Goal: Information Seeking & Learning: Learn about a topic

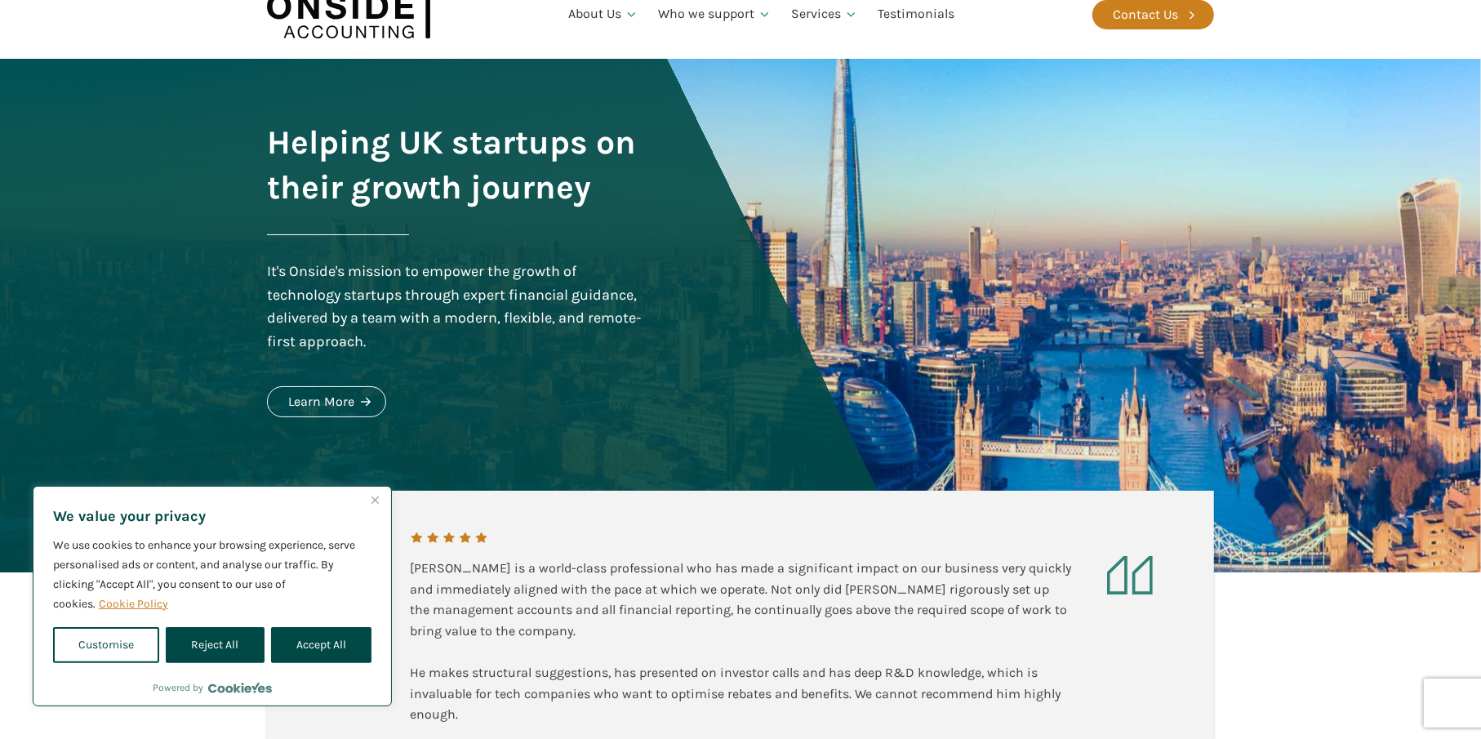
scroll to position [82, 0]
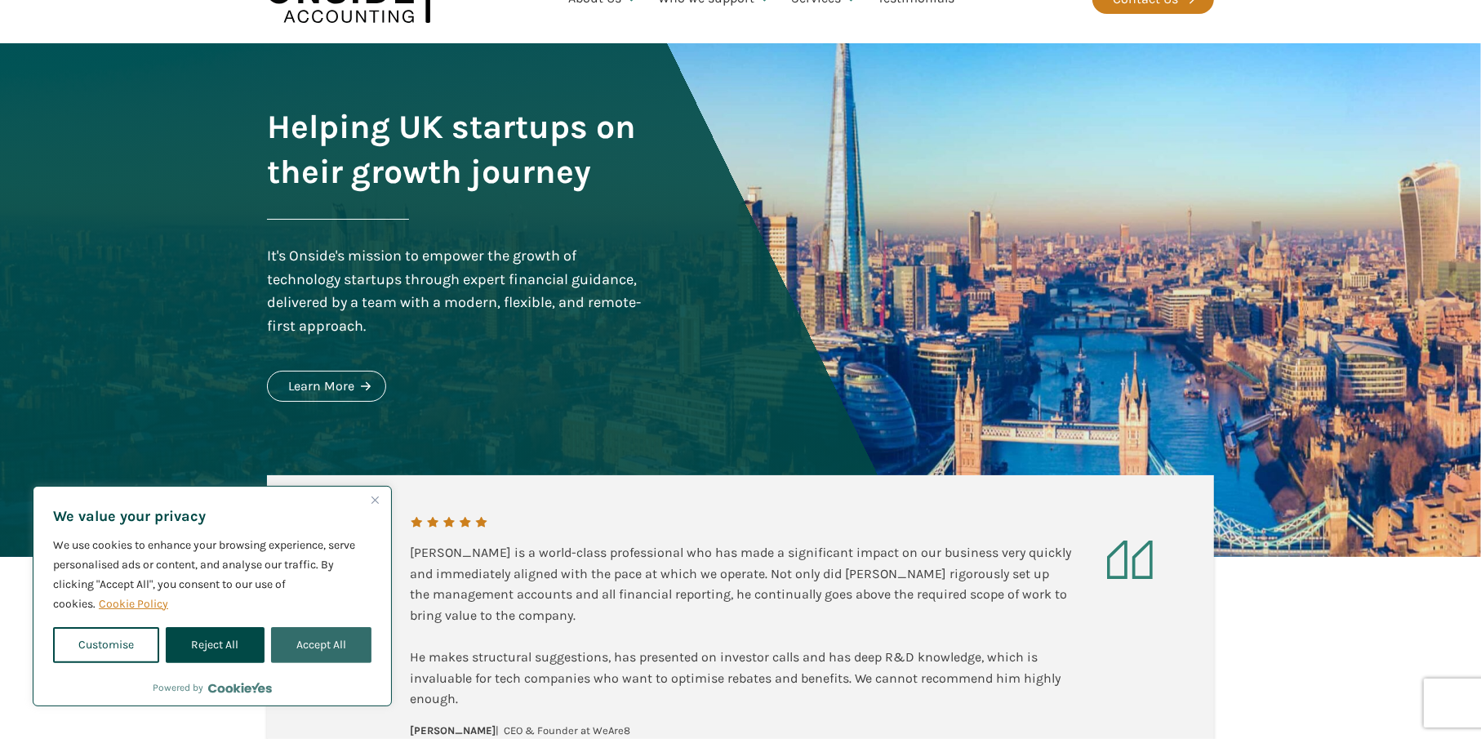
click at [315, 643] on button "Accept All" at bounding box center [321, 645] width 100 height 36
checkbox input "true"
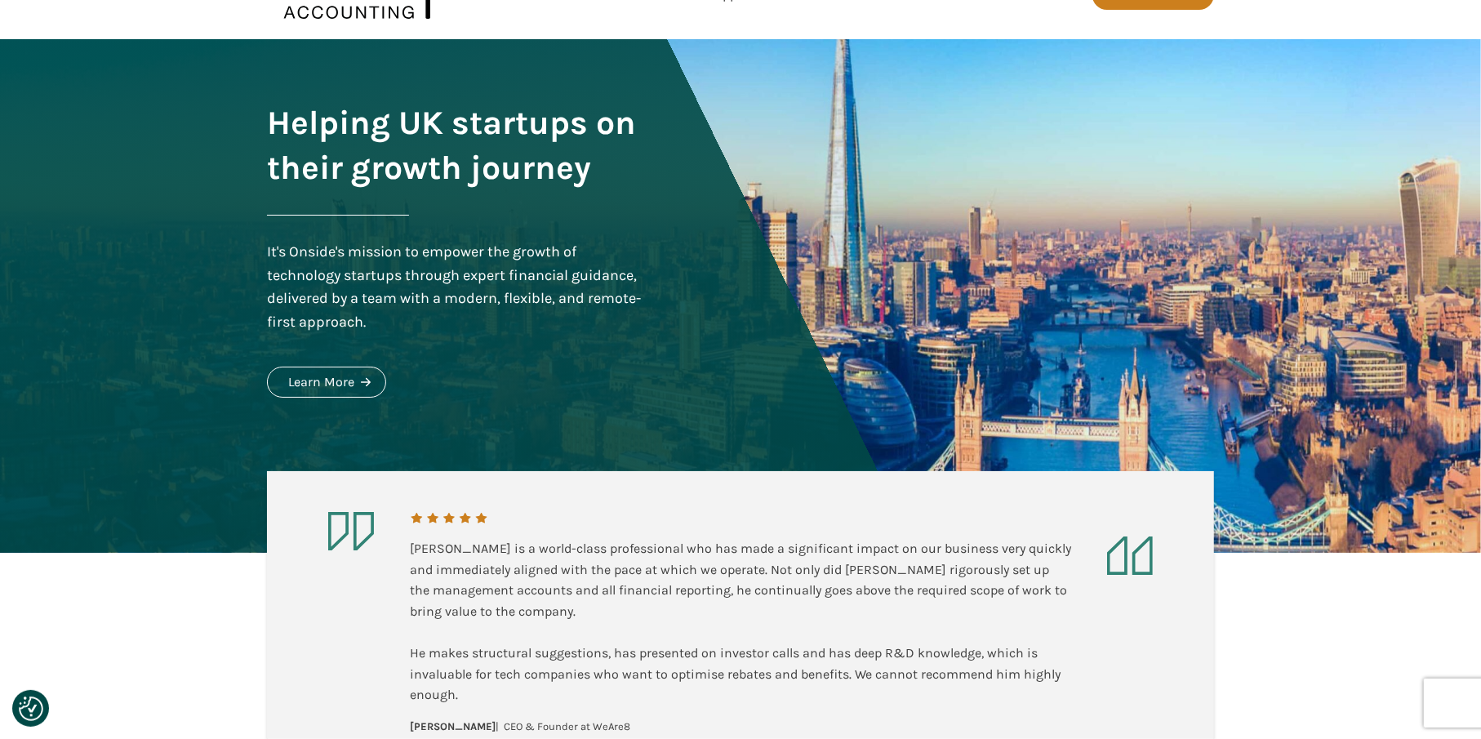
scroll to position [0, 0]
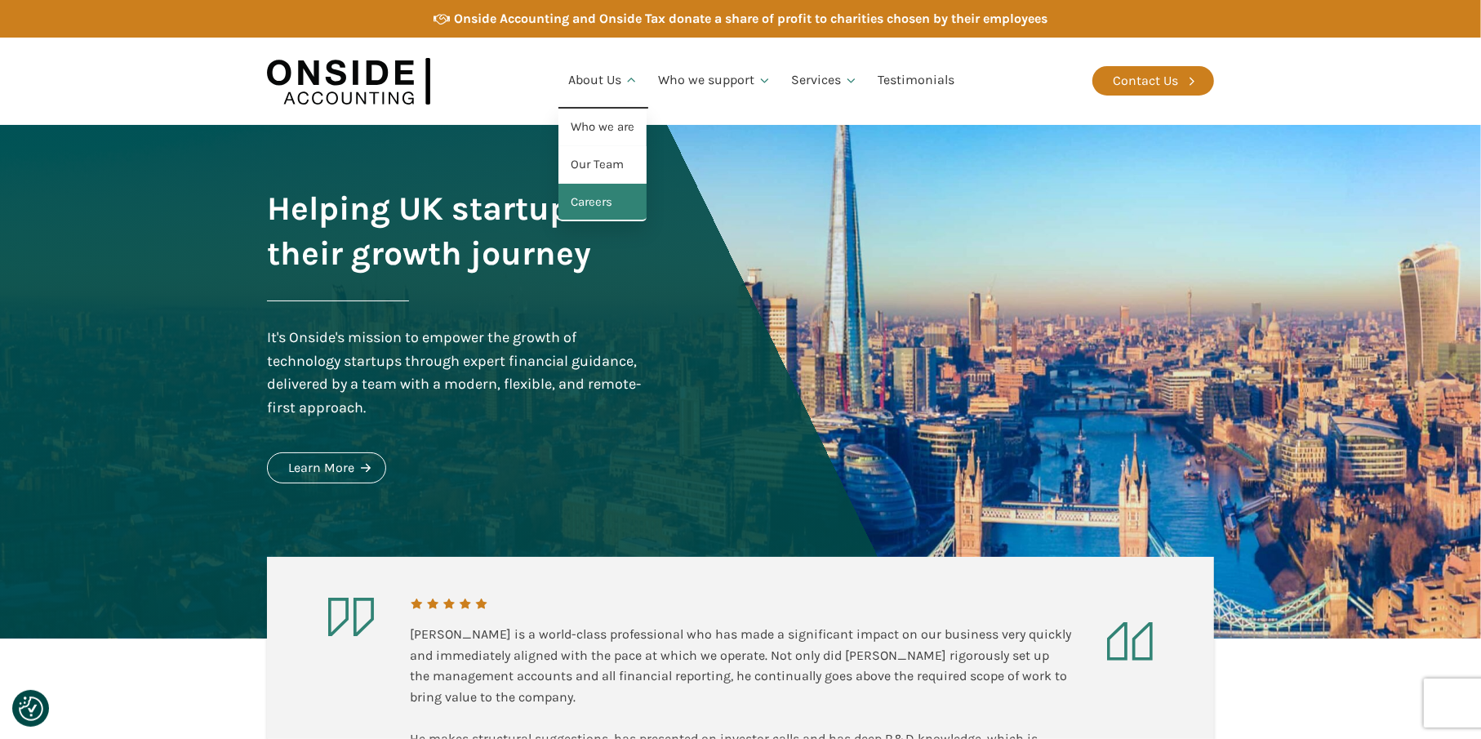
click at [594, 214] on link "Careers" at bounding box center [603, 203] width 88 height 38
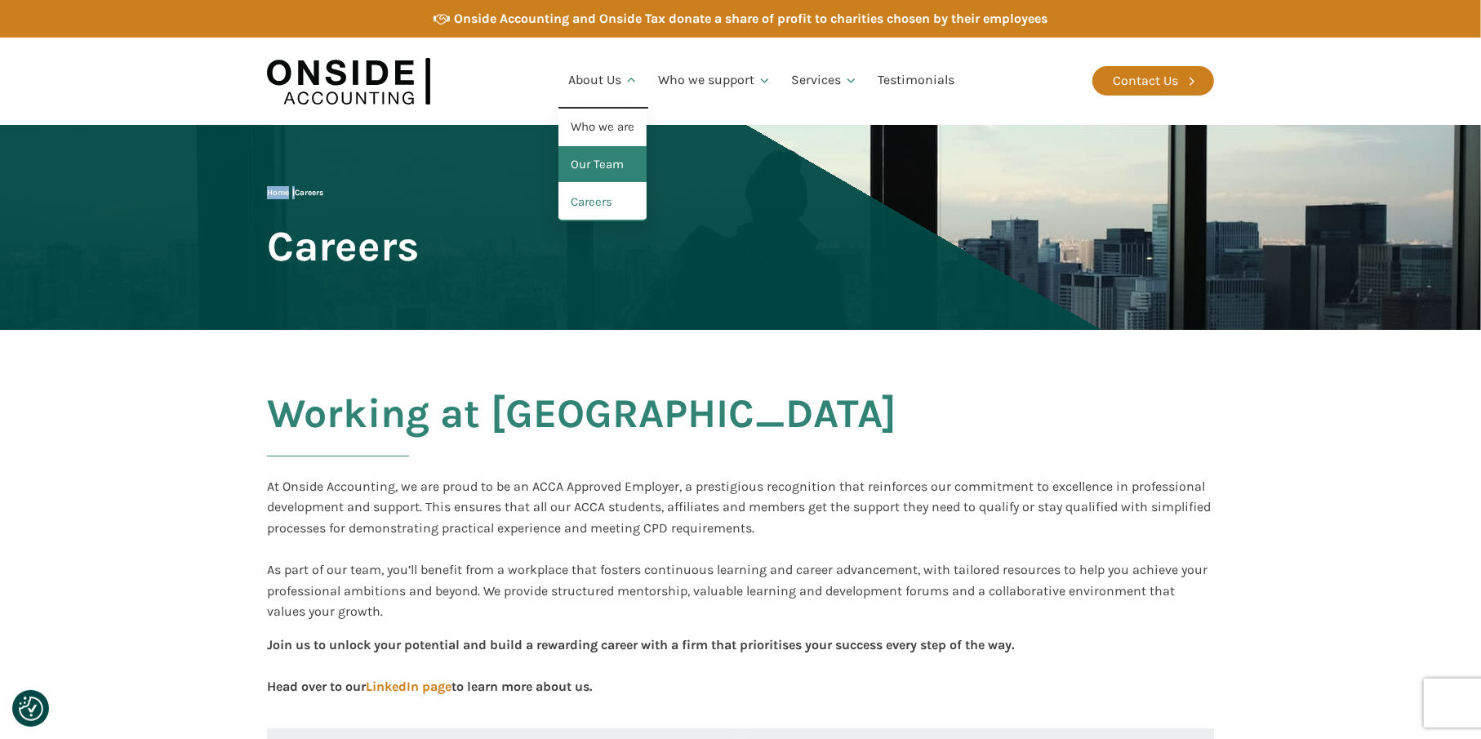
click at [598, 158] on link "Our Team" at bounding box center [603, 165] width 88 height 38
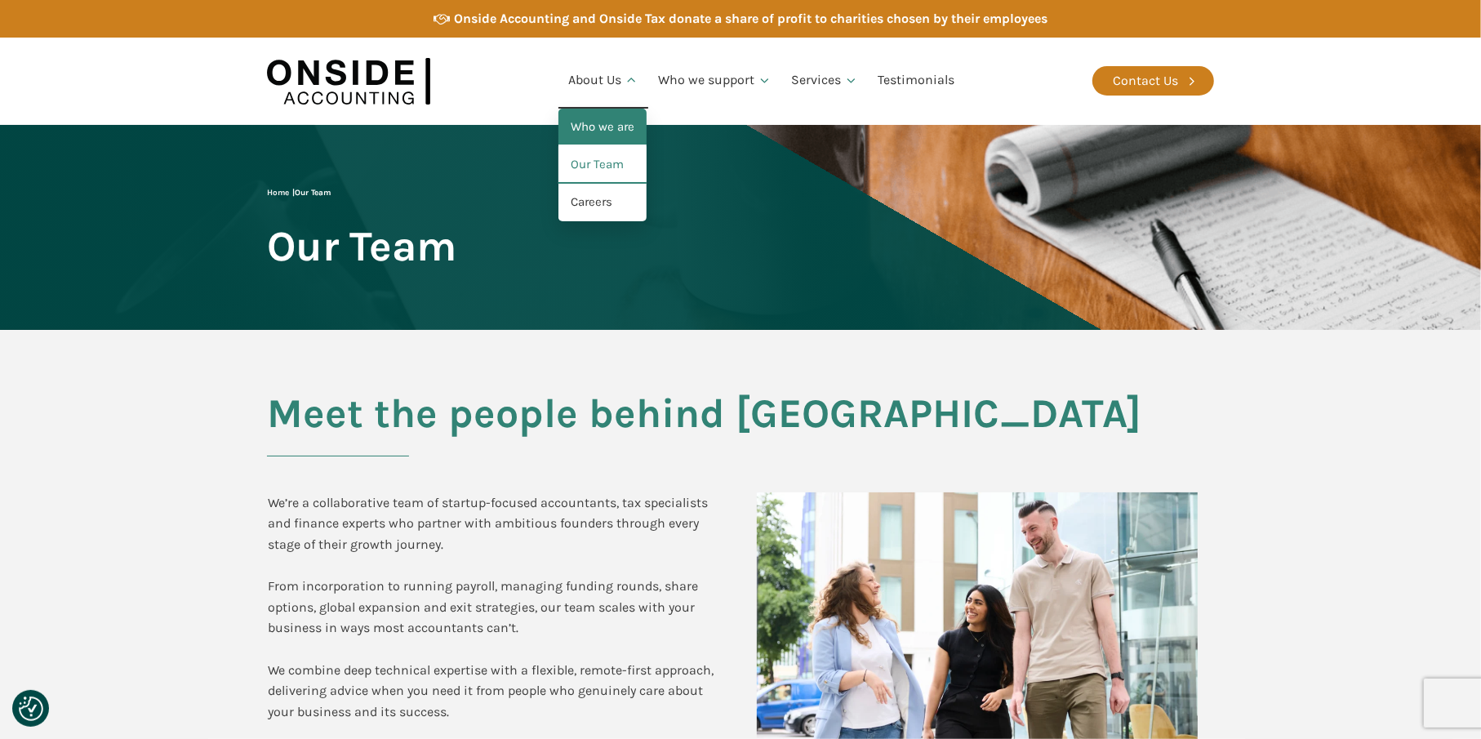
click at [597, 115] on link "Who we are" at bounding box center [603, 128] width 88 height 38
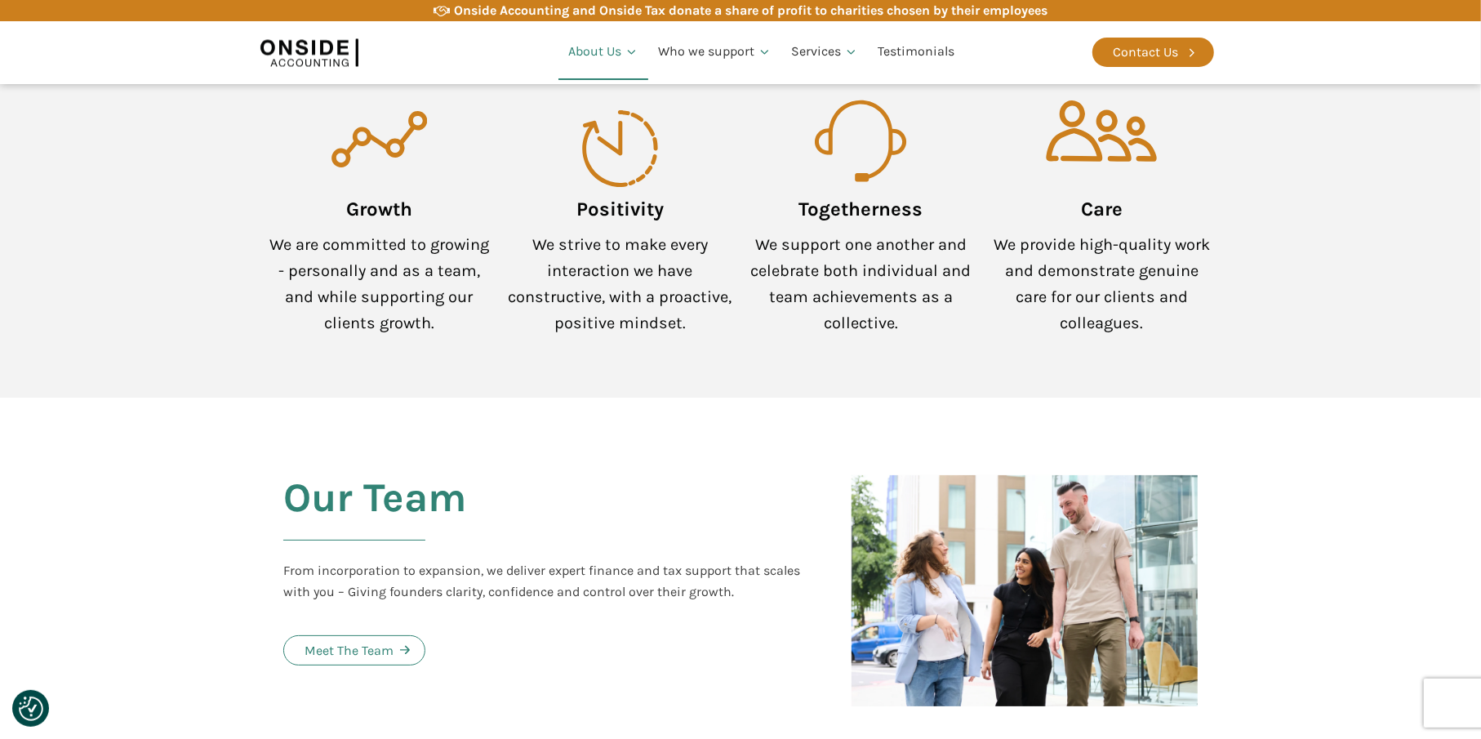
scroll to position [1512, 0]
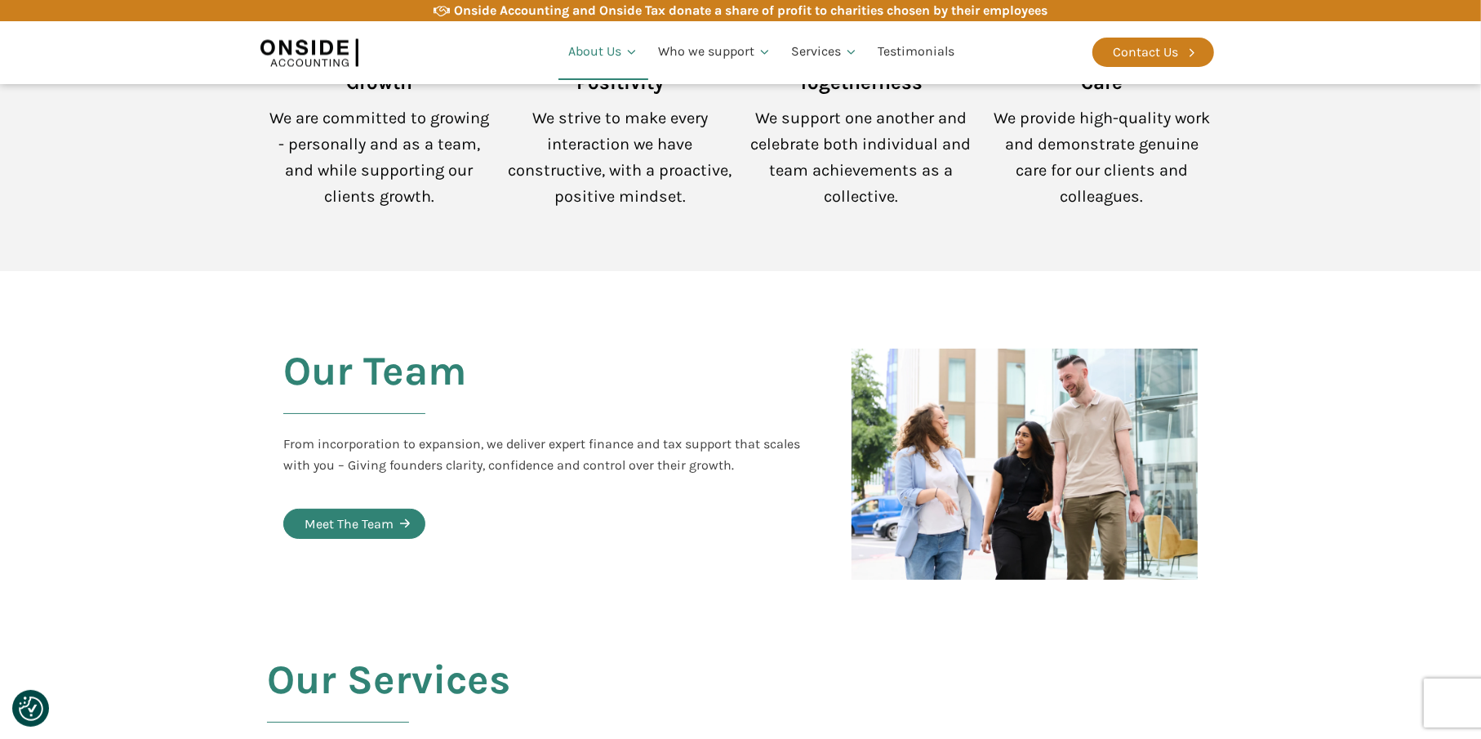
click at [363, 509] on link "Meet The Team" at bounding box center [354, 524] width 142 height 31
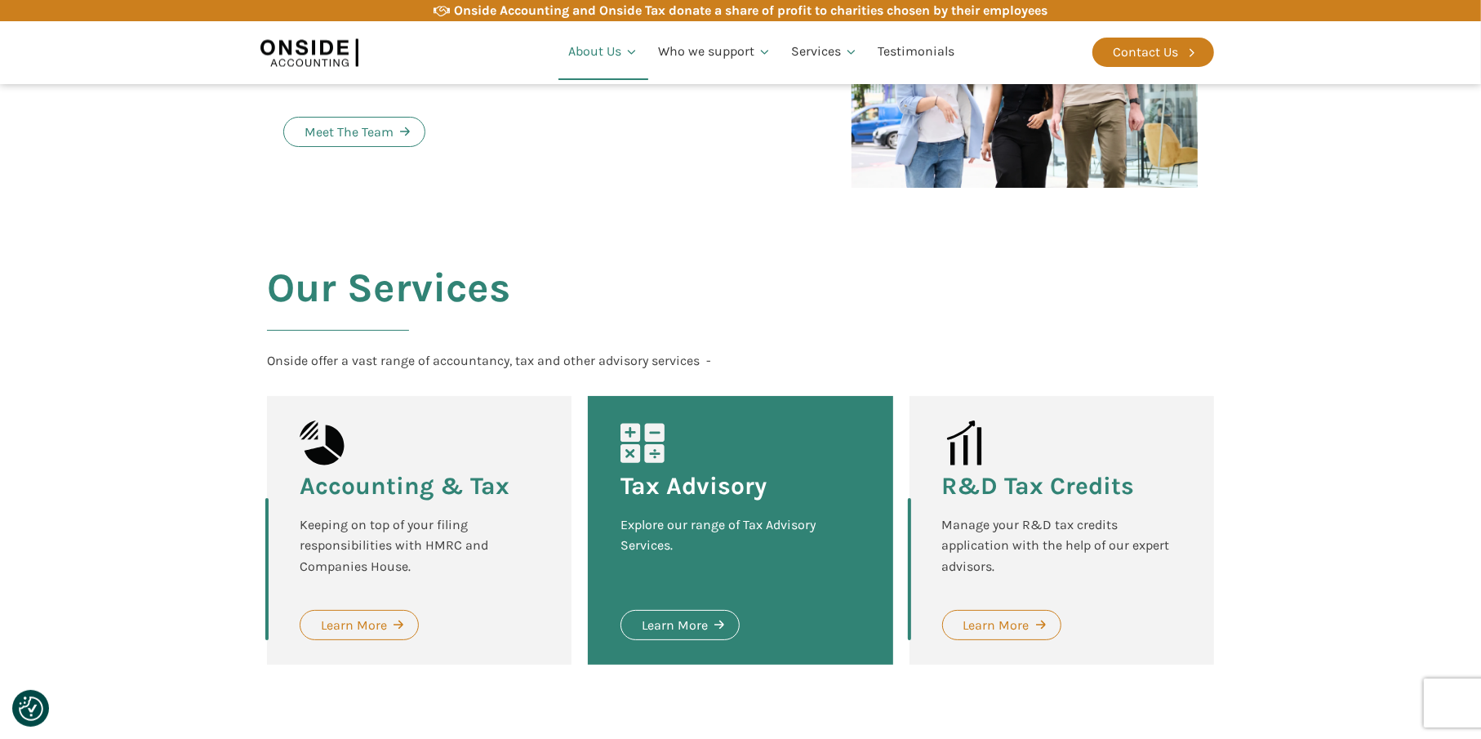
scroll to position [2130, 0]
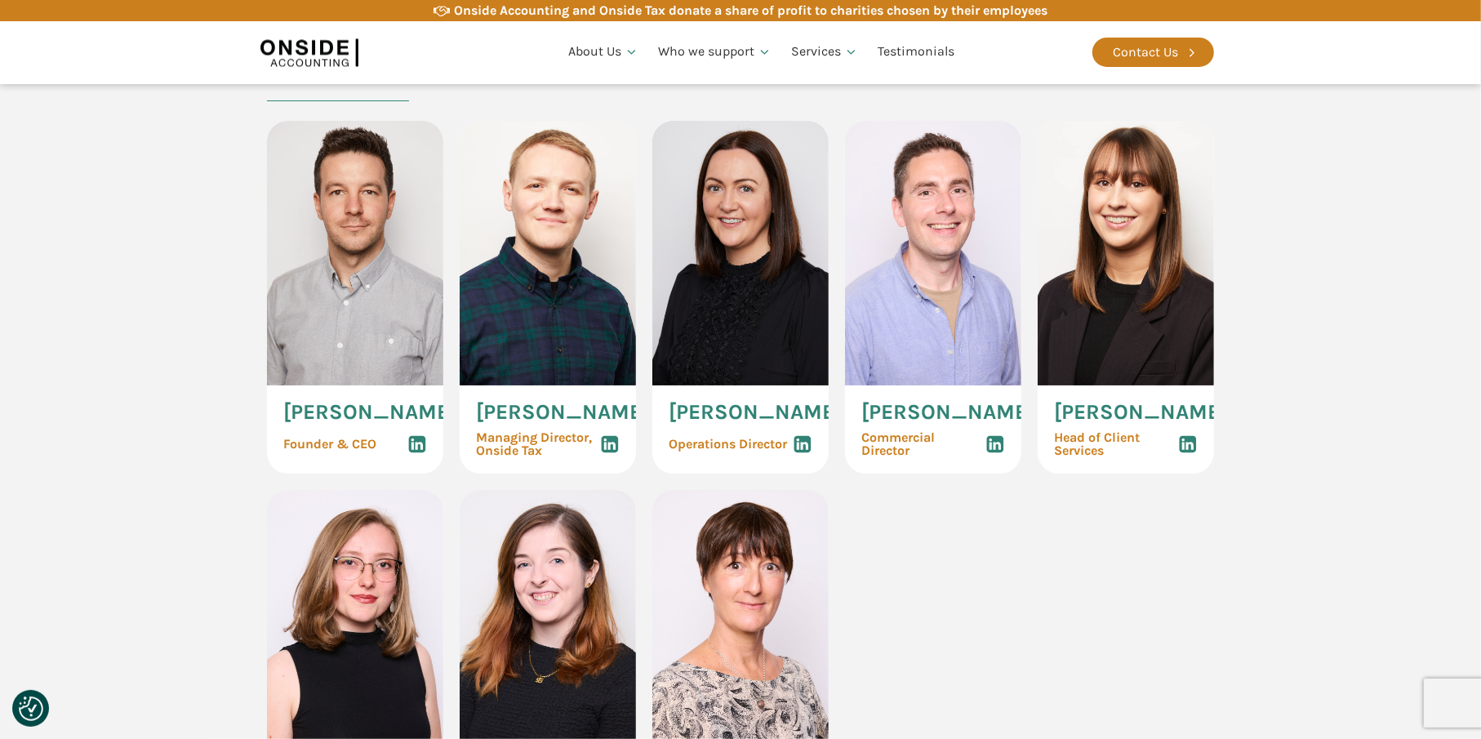
scroll to position [817, 0]
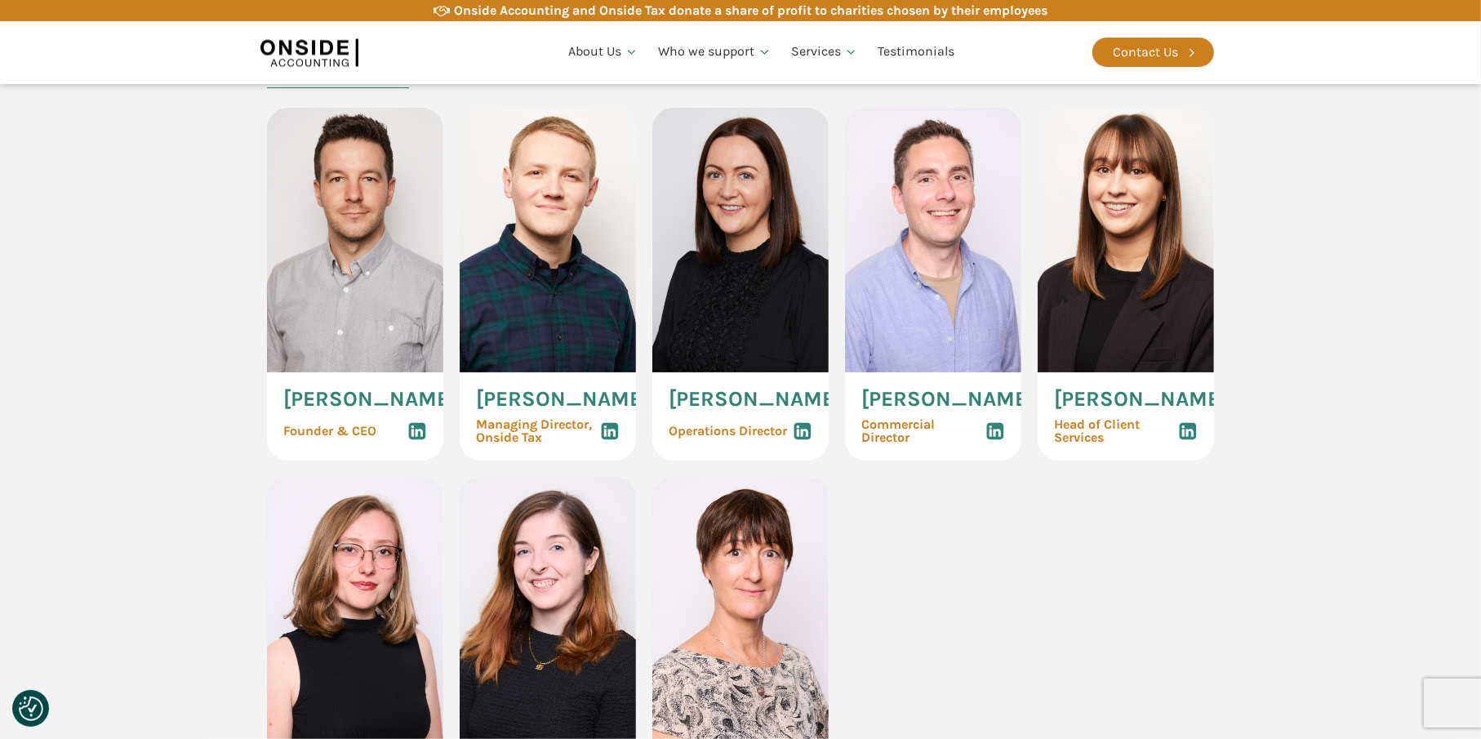
click at [344, 408] on span "Martin Brennan" at bounding box center [369, 399] width 173 height 21
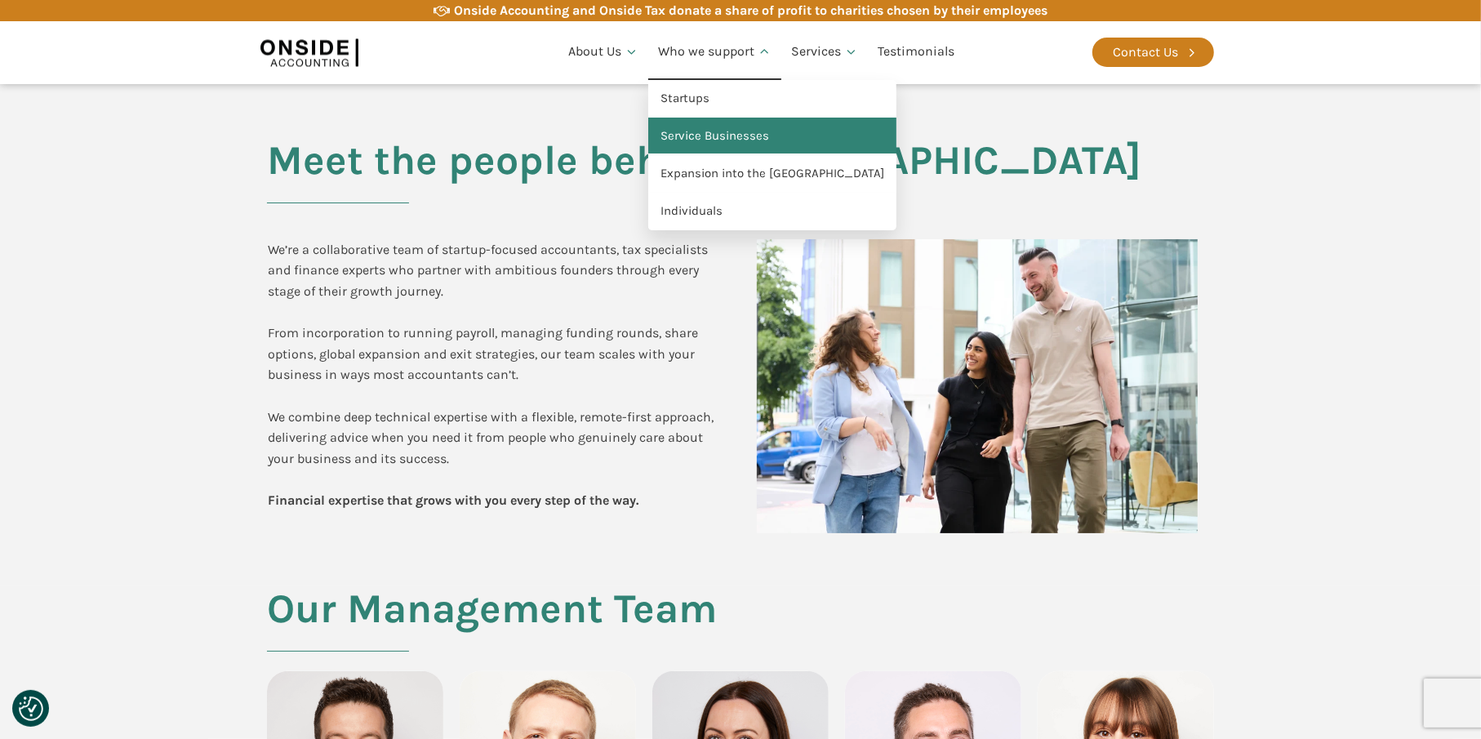
scroll to position [0, 0]
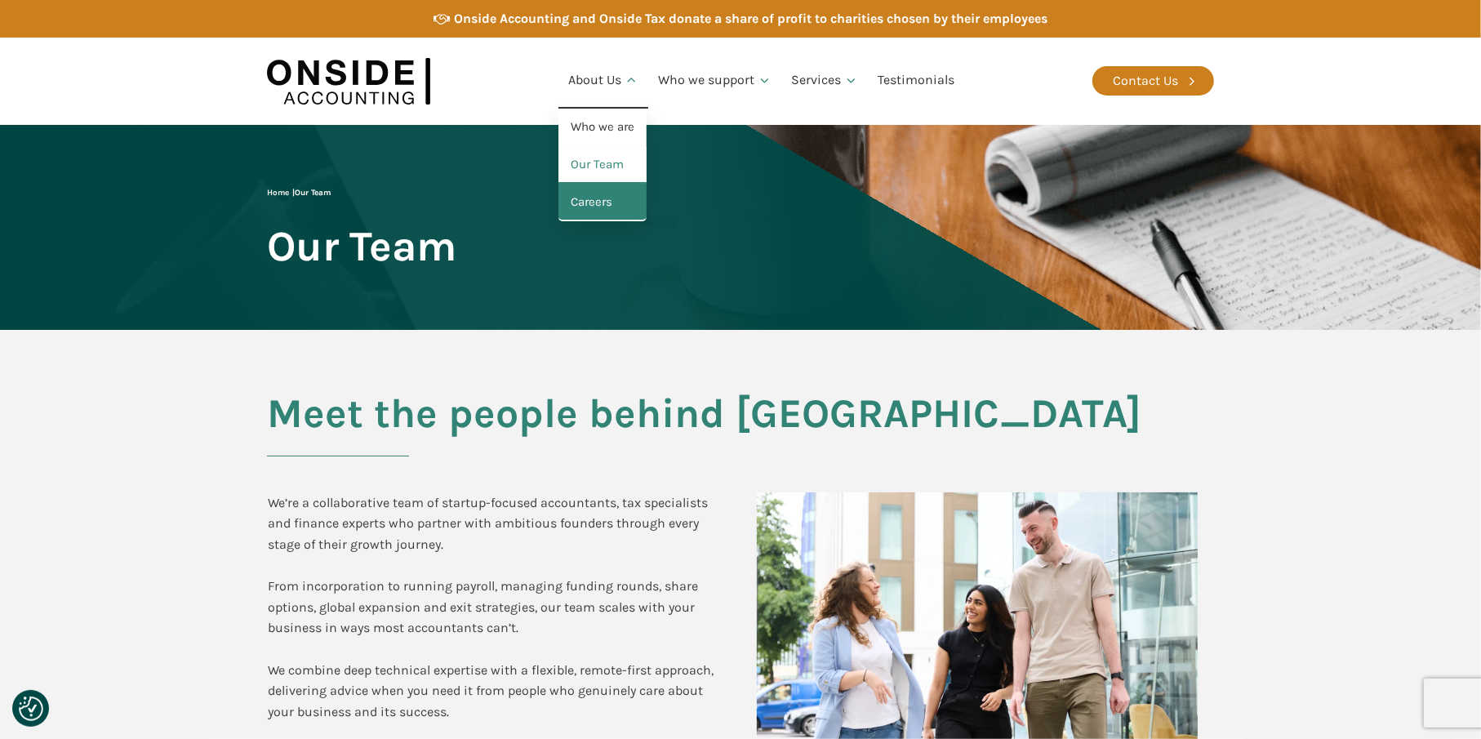
click at [591, 194] on link "Careers" at bounding box center [603, 203] width 88 height 38
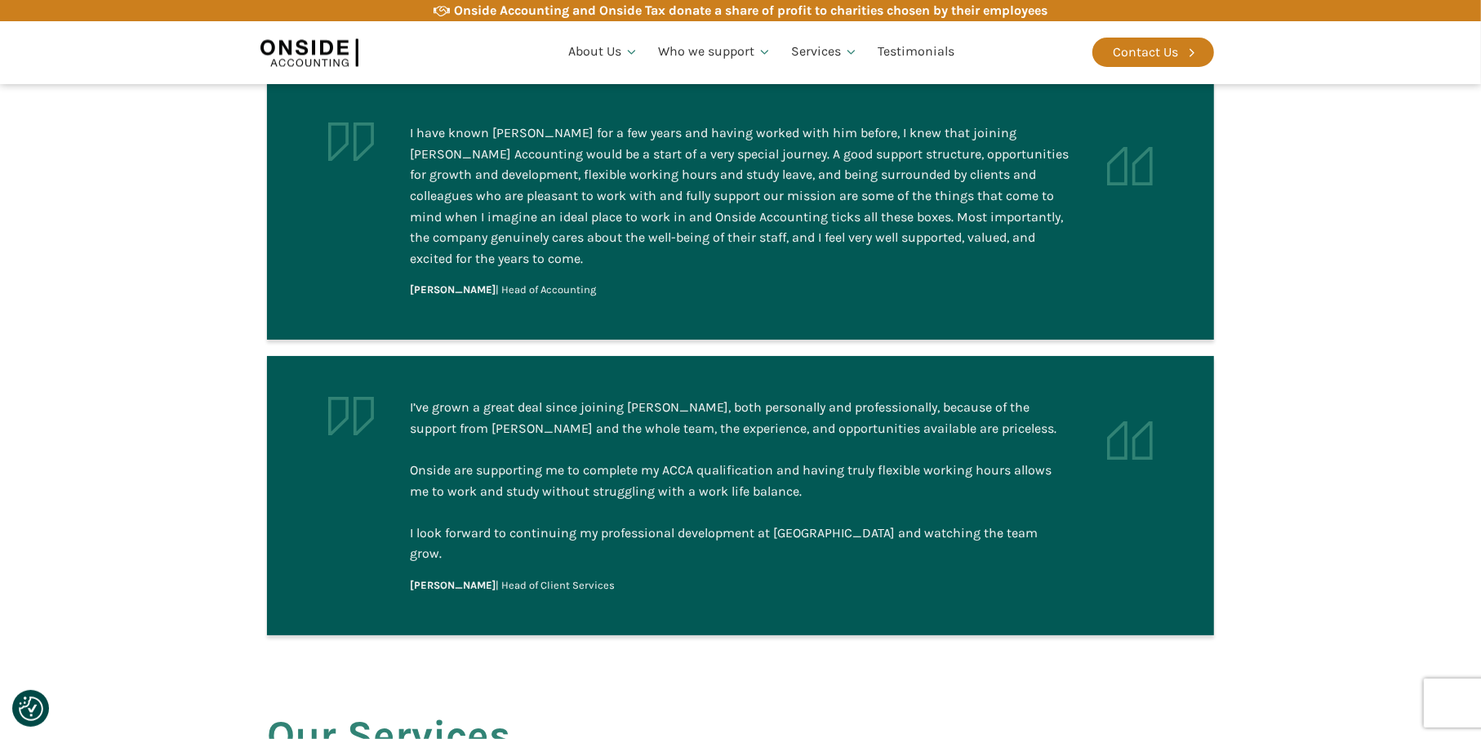
scroll to position [1470, 0]
